Goal: Information Seeking & Learning: Learn about a topic

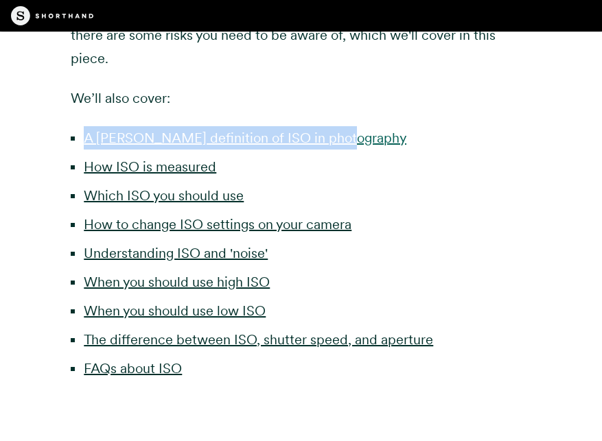
scroll to position [602, 0]
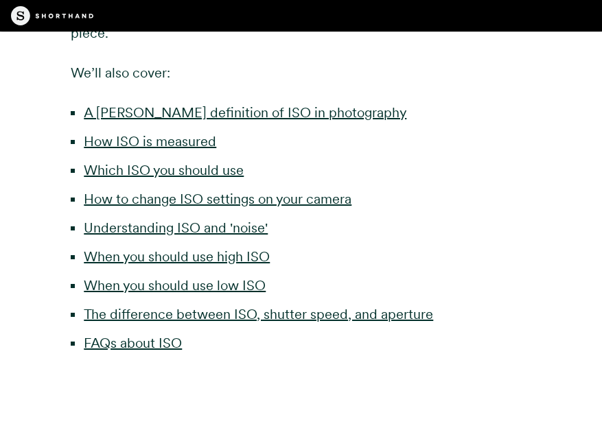
click at [399, 145] on li "How ISO is measured" at bounding box center [307, 141] width 447 height 23
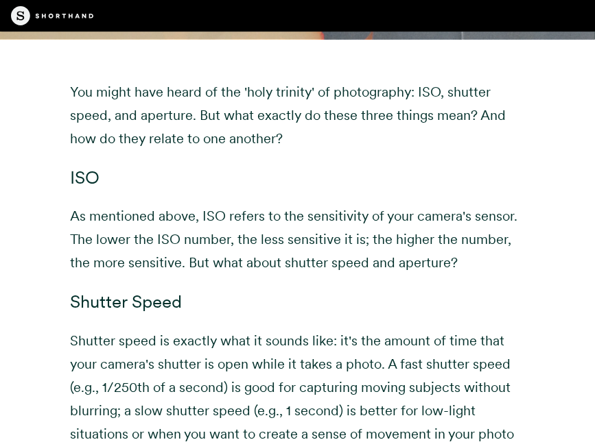
scroll to position [7376, 0]
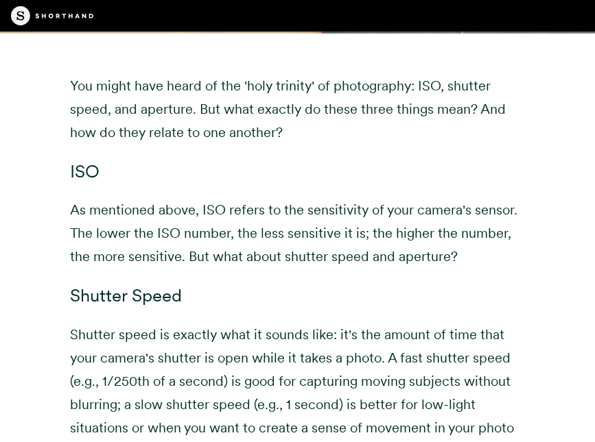
drag, startPoint x: 399, startPoint y: 110, endPoint x: 341, endPoint y: 78, distance: 67.0
click at [399, 110] on div "You might have heard of the 'holy trinity' of photography: ISO, shutter speed, …" at bounding box center [297, 377] width 454 height 606
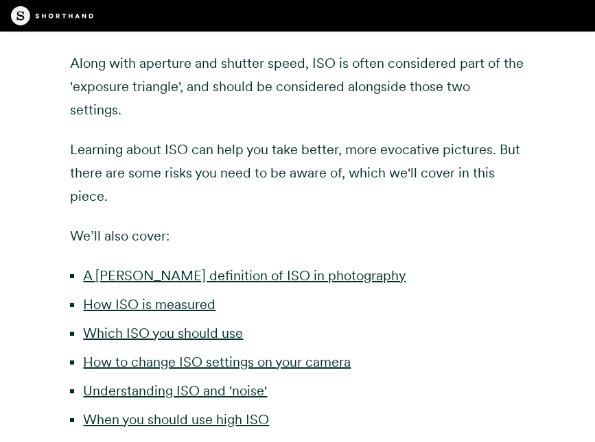
scroll to position [602, 0]
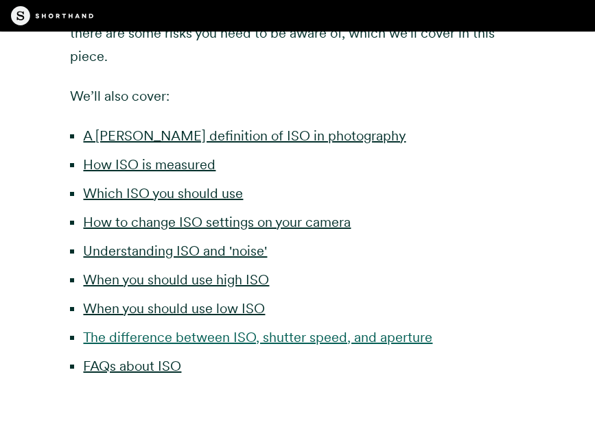
click at [204, 329] on link "The difference between ISO, shutter speed, and aperture" at bounding box center [257, 337] width 349 height 16
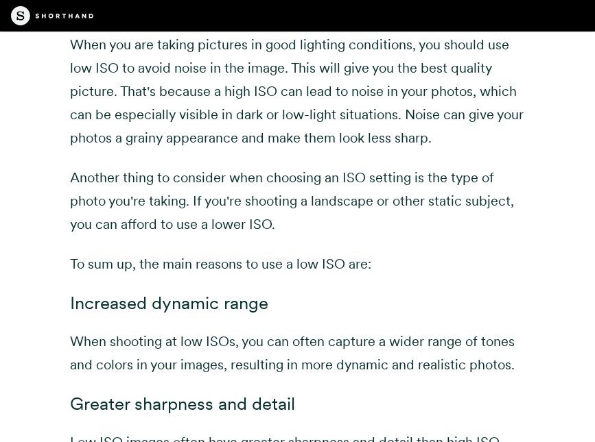
scroll to position [7110, 0]
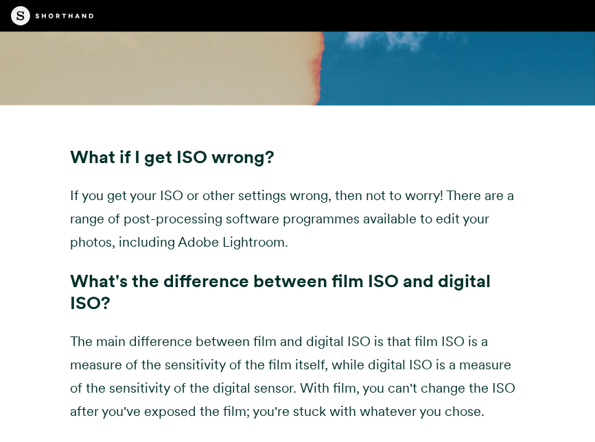
scroll to position [8278, 0]
